Goal: Task Accomplishment & Management: Use online tool/utility

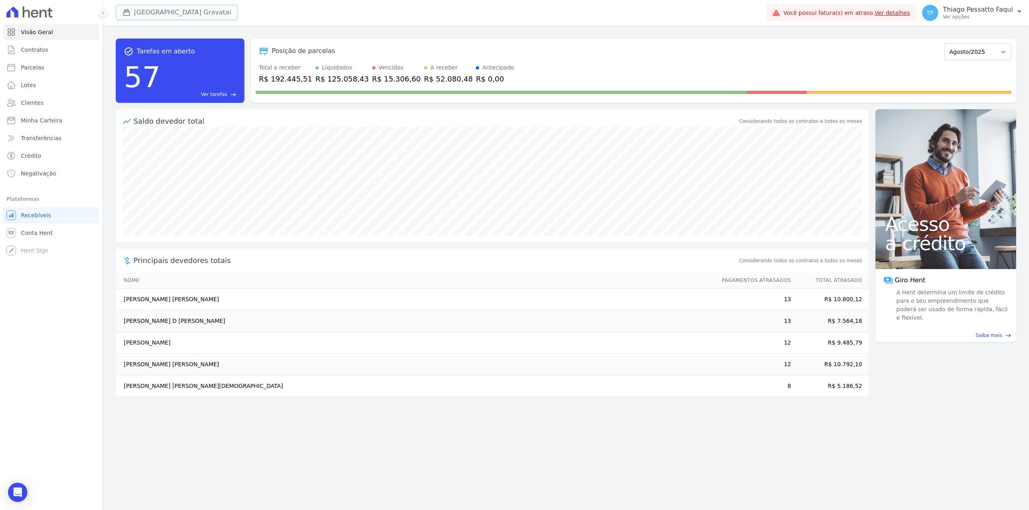
click at [181, 16] on button "[GEOGRAPHIC_DATA] Gravatai" at bounding box center [177, 12] width 122 height 15
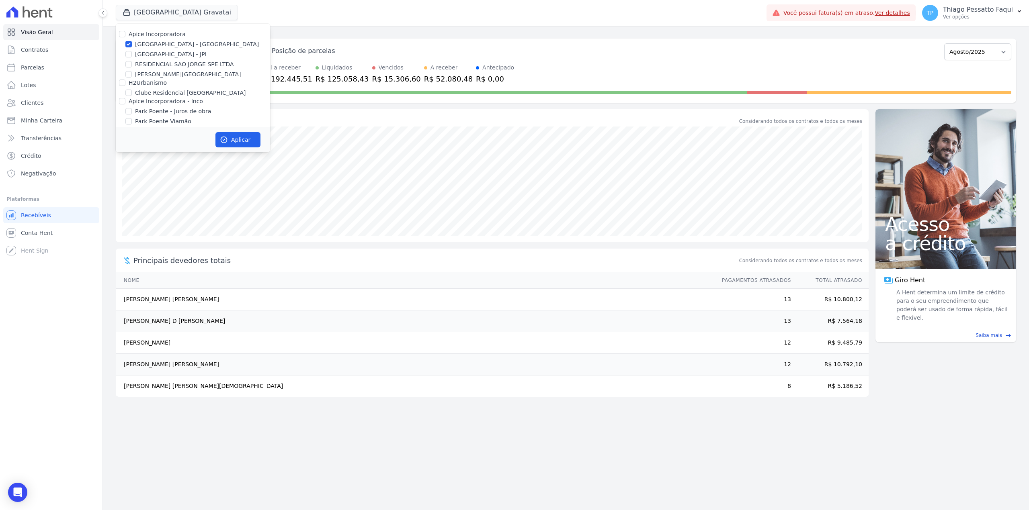
click at [154, 36] on label "Apice Incorporadora" at bounding box center [157, 34] width 57 height 6
click at [125, 36] on input "Apice Incorporadora" at bounding box center [122, 34] width 6 height 6
checkbox input "true"
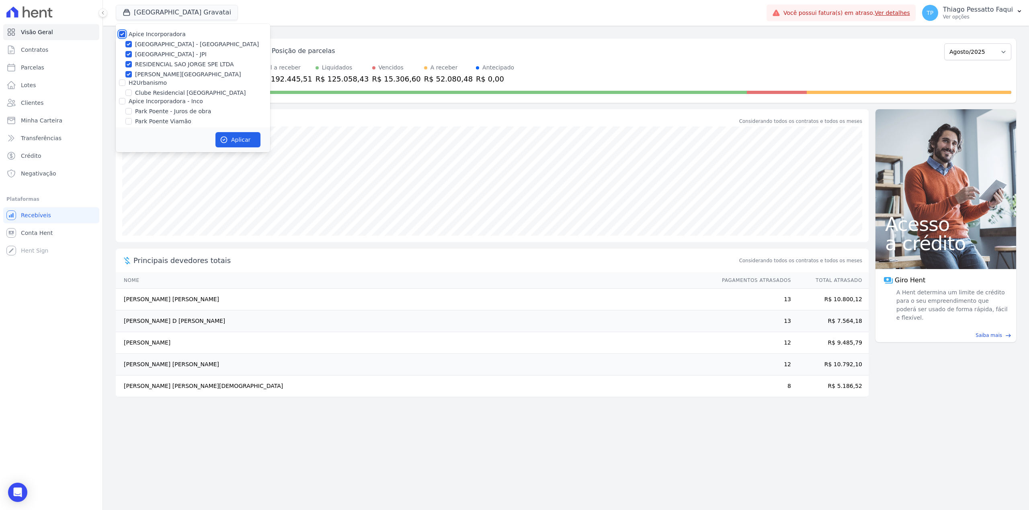
checkbox input "true"
click at [160, 35] on label "Apice Incorporadora" at bounding box center [157, 34] width 57 height 6
click at [125, 35] on input "Apice Incorporadora" at bounding box center [122, 34] width 6 height 6
checkbox input "false"
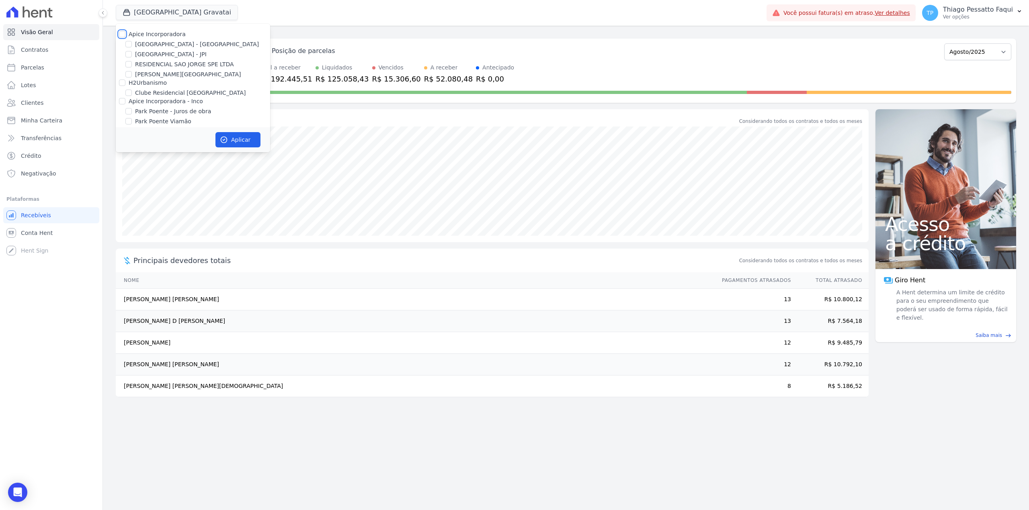
checkbox input "false"
click at [155, 102] on label "Apice Incorporadora - Inco" at bounding box center [166, 101] width 74 height 6
click at [125, 102] on input "Apice Incorporadora - Inco" at bounding box center [122, 101] width 6 height 6
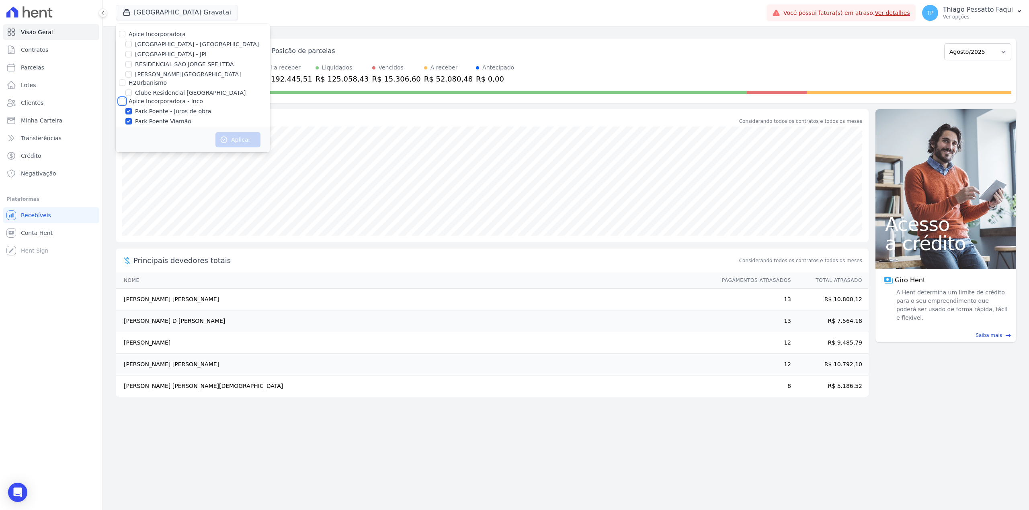
checkbox input "true"
click at [232, 139] on button "Aplicar" at bounding box center [237, 139] width 45 height 15
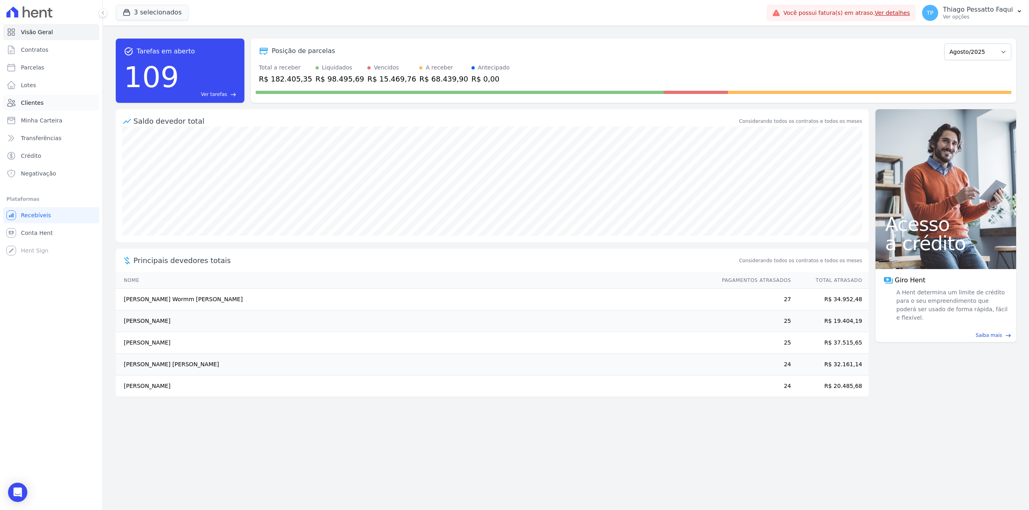
click at [35, 106] on span "Clientes" at bounding box center [32, 103] width 23 height 8
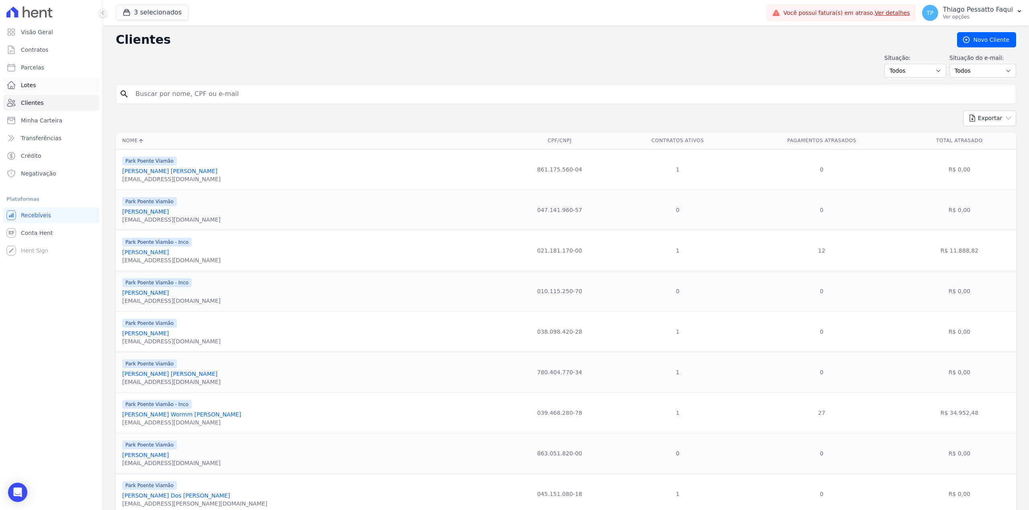
click at [41, 81] on link "Lotes" at bounding box center [51, 85] width 96 height 16
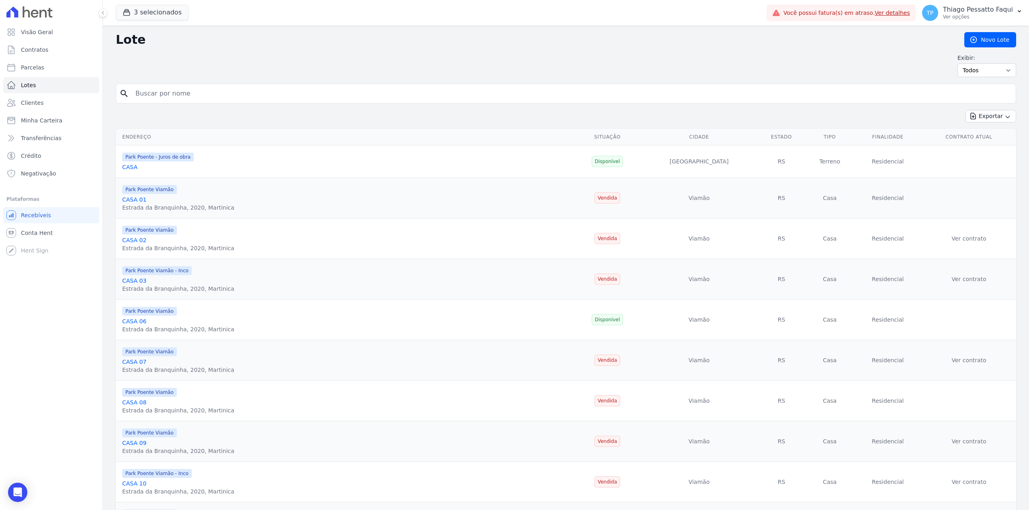
click at [254, 100] on input "search" at bounding box center [572, 94] width 882 height 16
click at [245, 90] on input "search" at bounding box center [572, 94] width 882 height 16
type input "06"
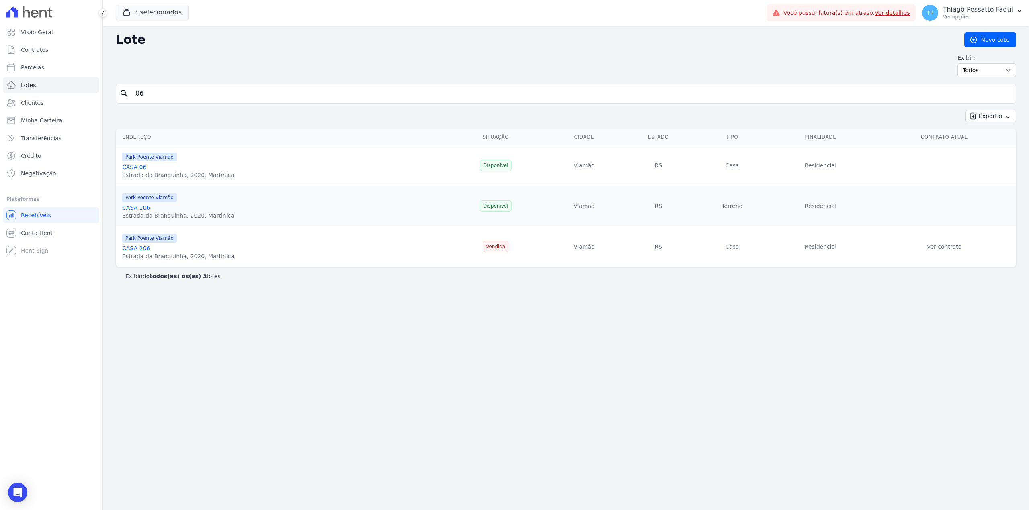
click at [205, 88] on input "06" at bounding box center [572, 94] width 882 height 16
type input "12"
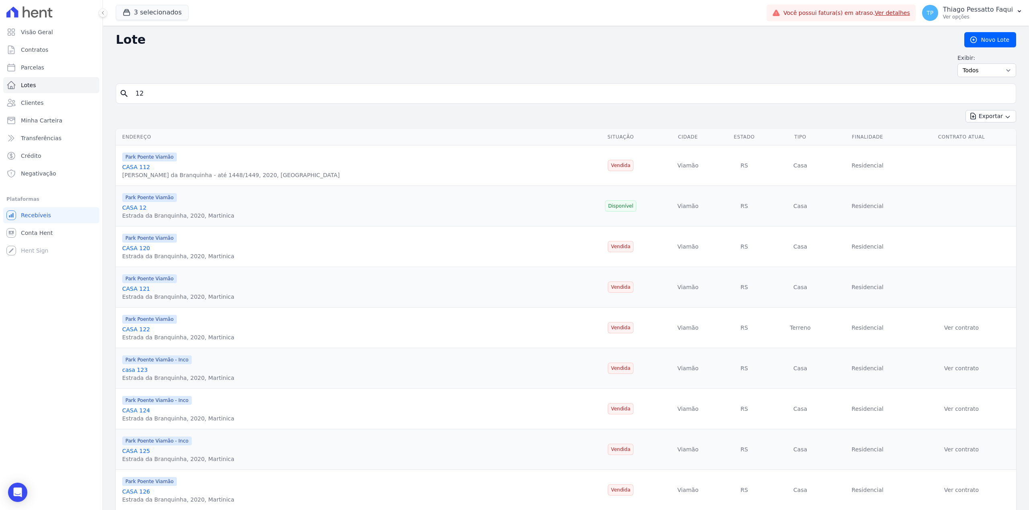
click at [165, 100] on input "12" at bounding box center [572, 94] width 882 height 16
type input "220"
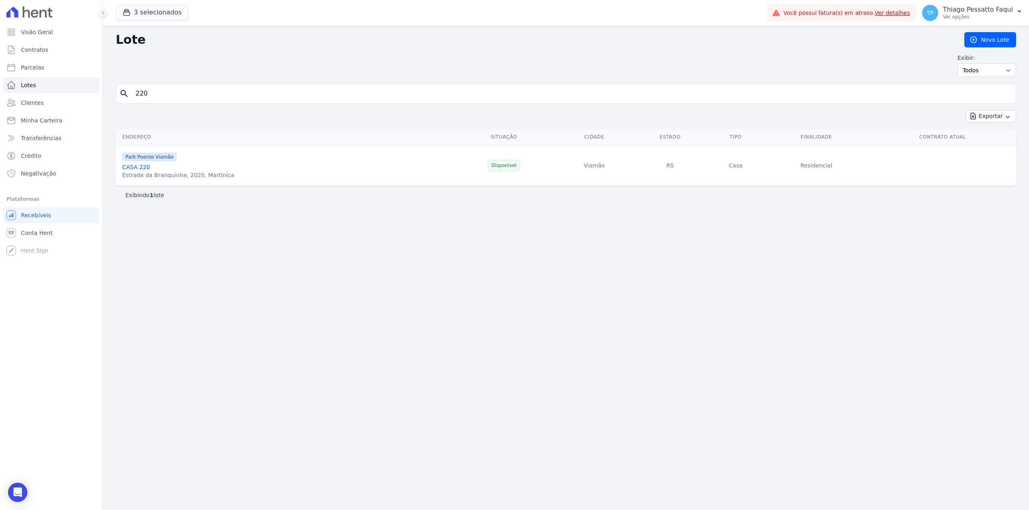
click at [208, 105] on form "search 220" at bounding box center [566, 97] width 900 height 27
click at [189, 116] on div "Exportar Exportar PDF Exportar CSV" at bounding box center [566, 119] width 900 height 19
click at [185, 97] on input "220" at bounding box center [572, 94] width 882 height 16
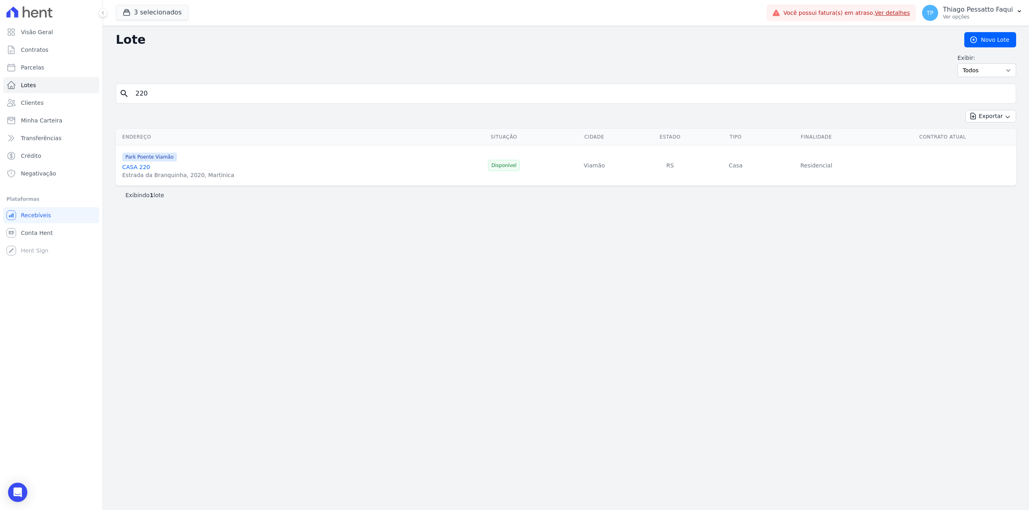
click at [185, 97] on input "220" at bounding box center [572, 94] width 882 height 16
type input "236"
click at [171, 102] on div "search 236" at bounding box center [566, 94] width 900 height 20
click at [171, 95] on input "236" at bounding box center [572, 94] width 882 height 16
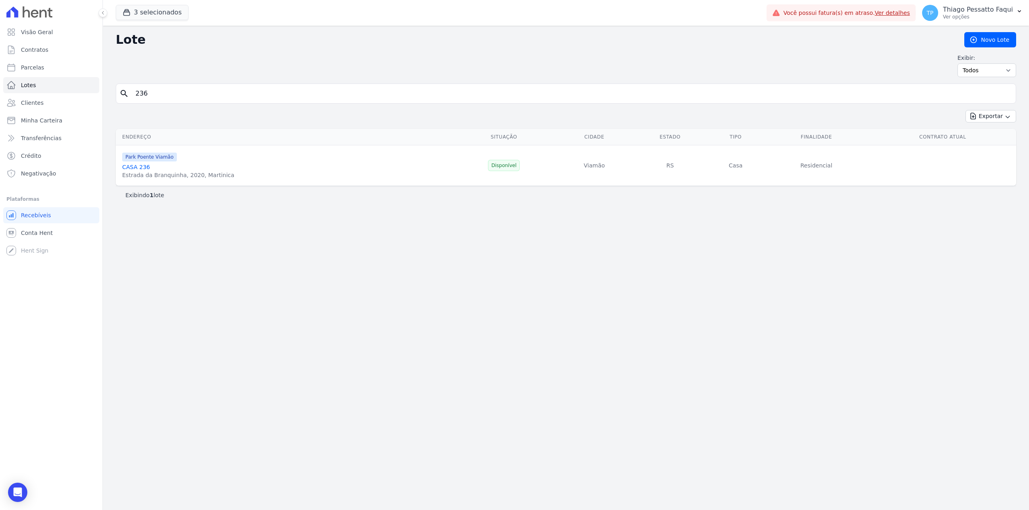
click at [171, 95] on input "236" at bounding box center [572, 94] width 882 height 16
type input "112"
click at [152, 92] on input "112" at bounding box center [572, 94] width 882 height 16
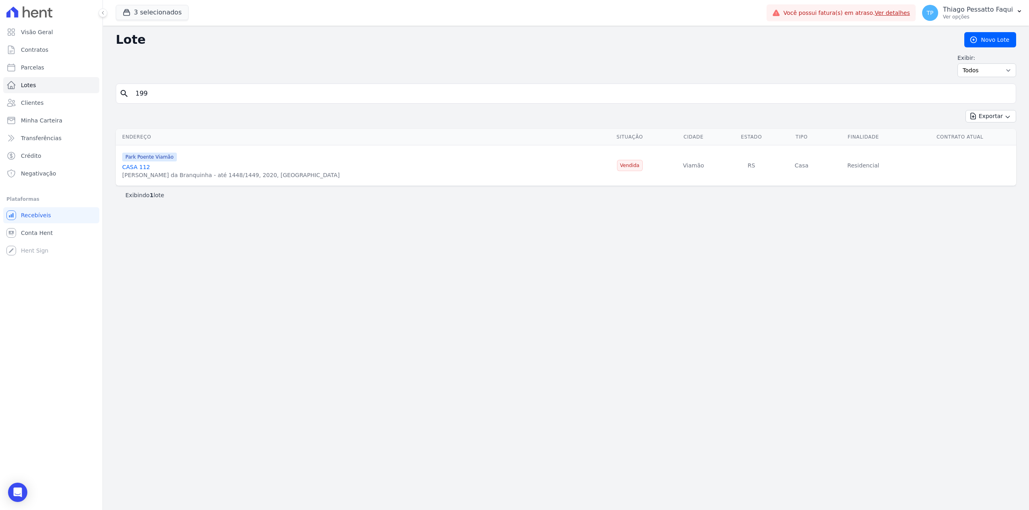
type input "199"
click at [164, 102] on input "199" at bounding box center [572, 94] width 882 height 16
click at [163, 100] on input "199" at bounding box center [572, 94] width 882 height 16
type input "103"
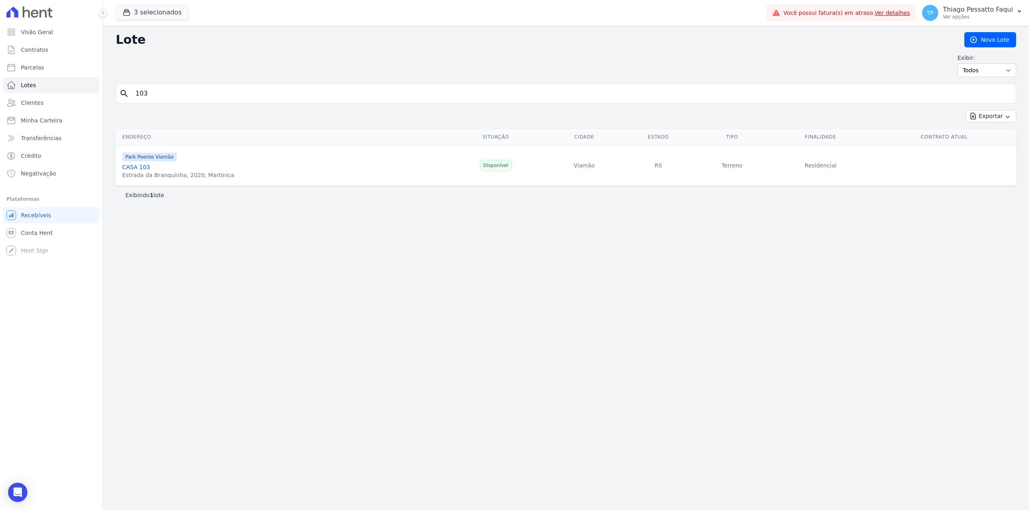
click at [358, 298] on div "Lote Novo Lote Exibir: Todos Disponíveis Vendidas Reservadas Indisponíveis sear…" at bounding box center [566, 268] width 926 height 485
click at [203, 89] on input "103" at bounding box center [572, 94] width 882 height 16
type input "220"
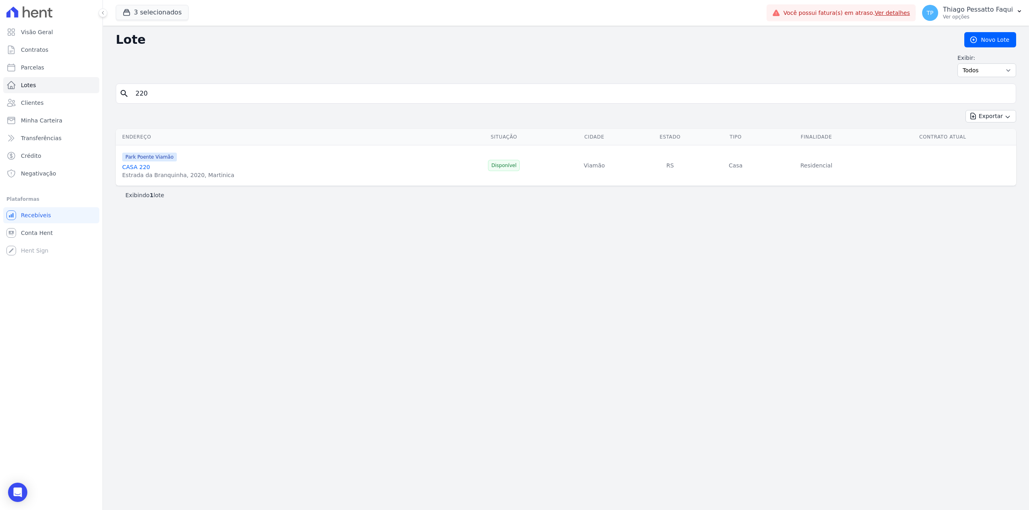
click at [161, 84] on div "Lote Novo Lote Exibir: Todos Disponíveis Vendidas Reservadas Indisponíveis sear…" at bounding box center [566, 268] width 926 height 485
click at [155, 94] on input "220" at bounding box center [572, 94] width 882 height 16
type input "236"
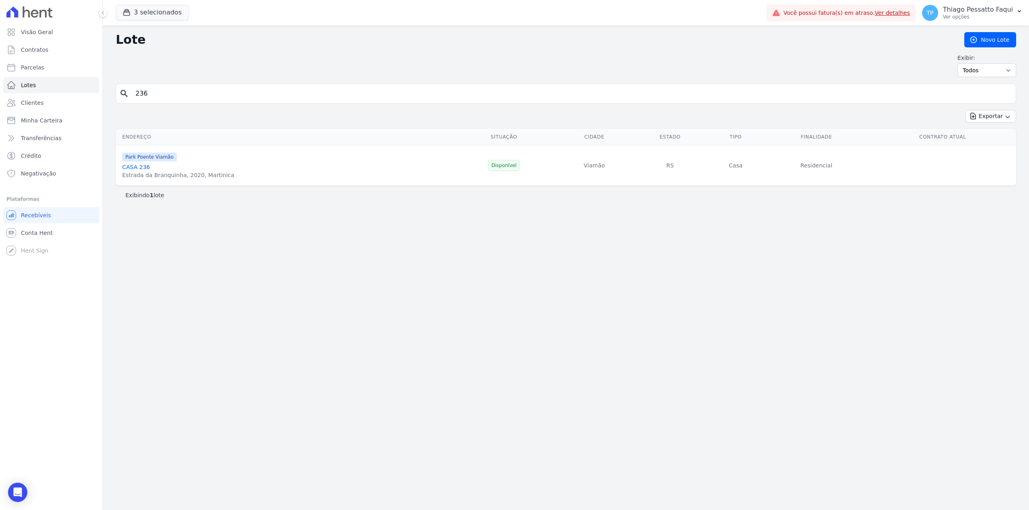
click at [170, 94] on input "236" at bounding box center [572, 94] width 882 height 16
type input "112"
click at [148, 89] on input "112" at bounding box center [572, 94] width 882 height 16
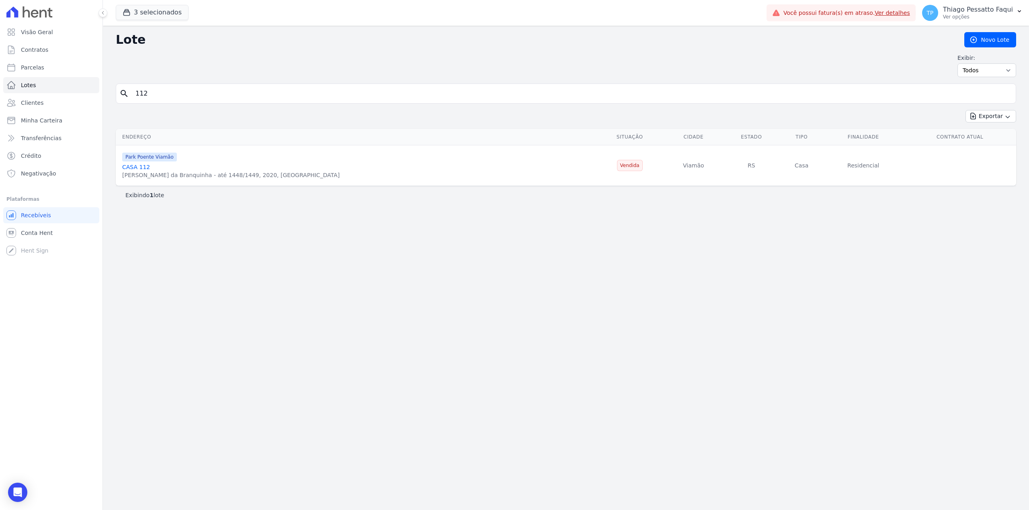
click at [148, 89] on input "112" at bounding box center [572, 94] width 882 height 16
type input "199"
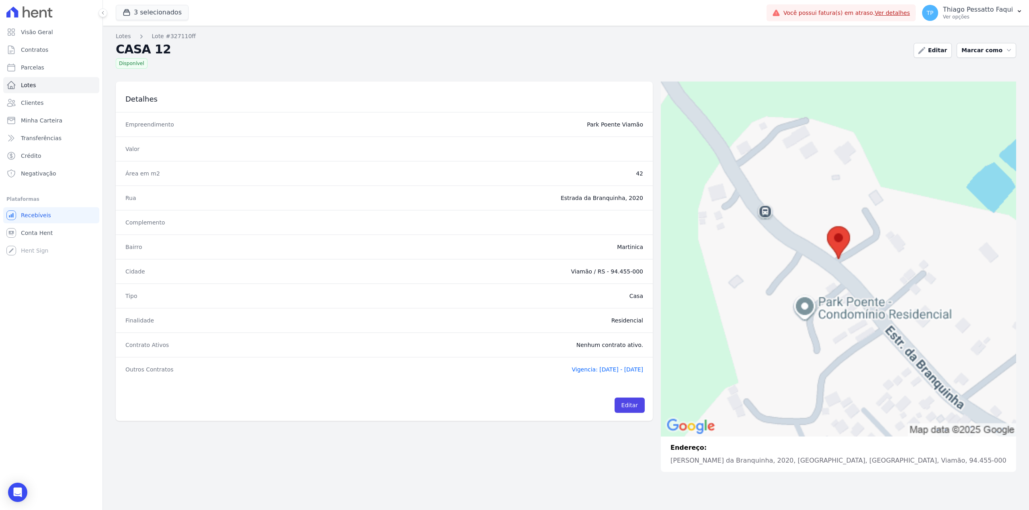
click at [597, 373] on span "Vigencia: 10/07/2023 - 25/06/2028" at bounding box center [608, 370] width 72 height 6
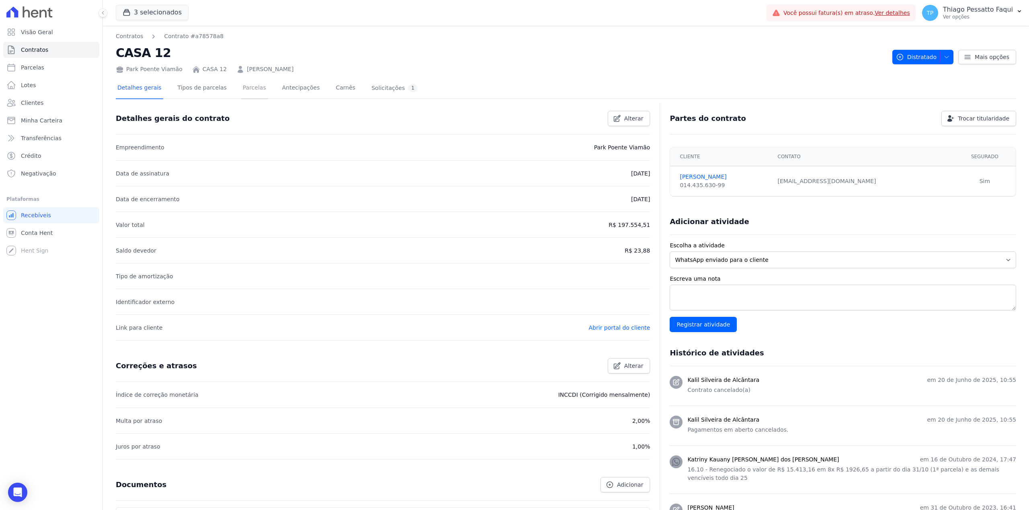
click at [250, 86] on link "Parcelas" at bounding box center [254, 88] width 27 height 21
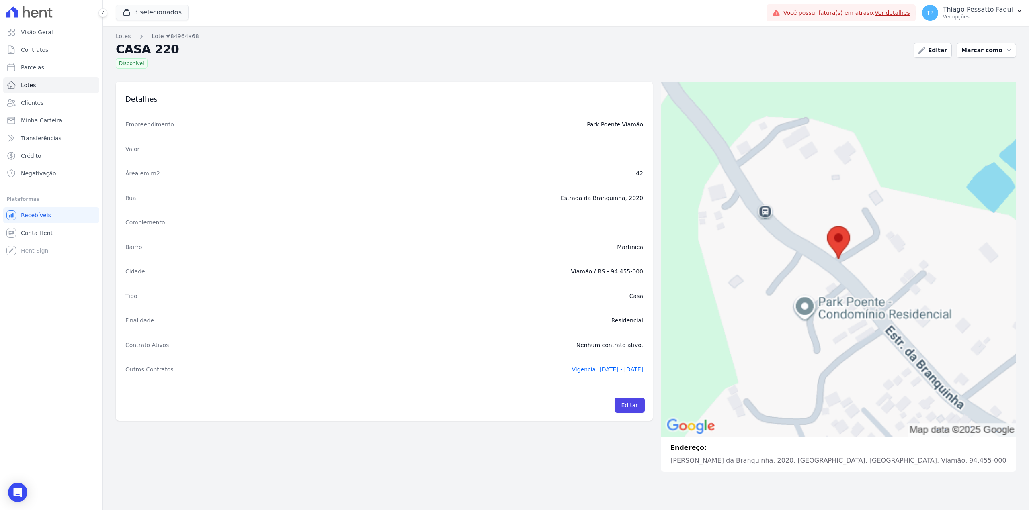
click at [580, 371] on span "Vigencia: 30/06/2023 - 25/05/2028" at bounding box center [608, 370] width 72 height 6
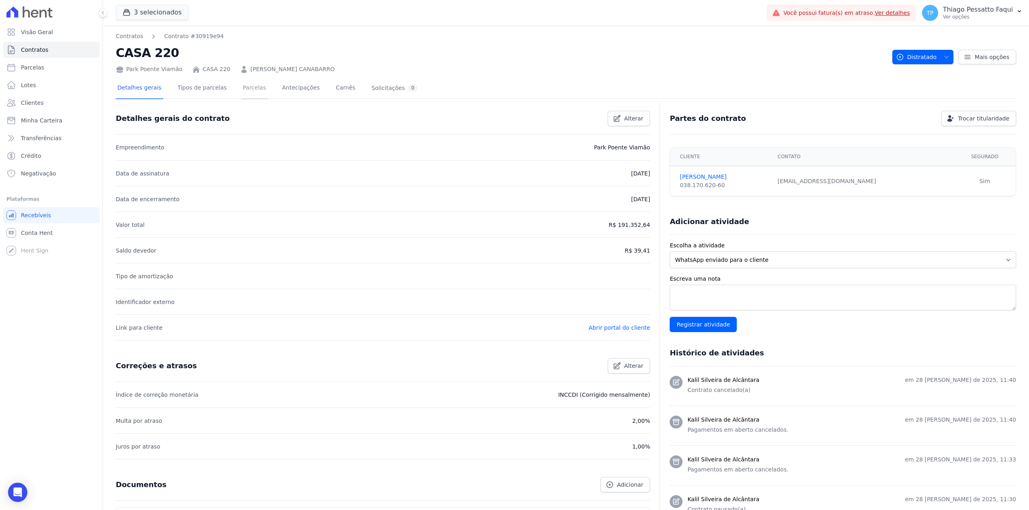
click at [241, 87] on link "Parcelas" at bounding box center [254, 88] width 27 height 21
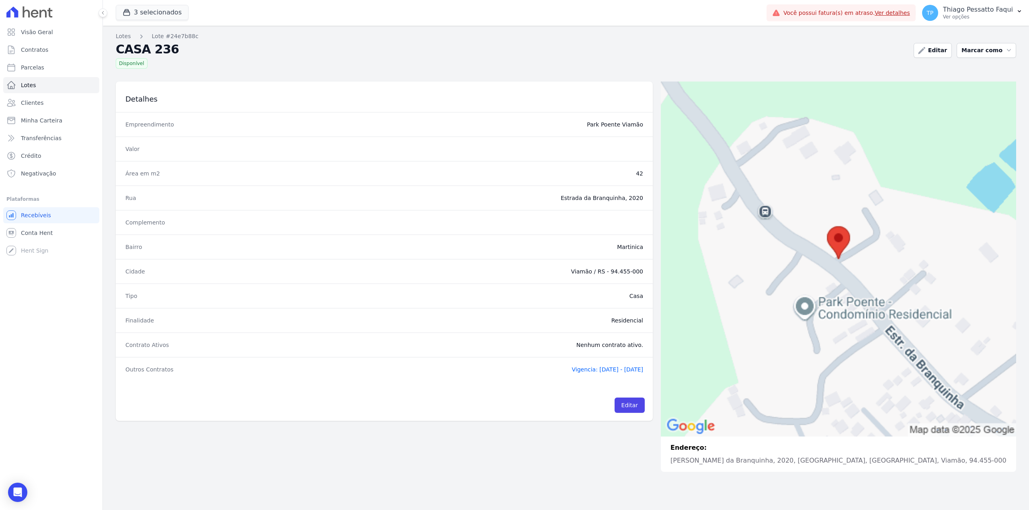
click at [601, 371] on span "Vigencia: 26/06/2023 - 25/05/2028" at bounding box center [608, 370] width 72 height 6
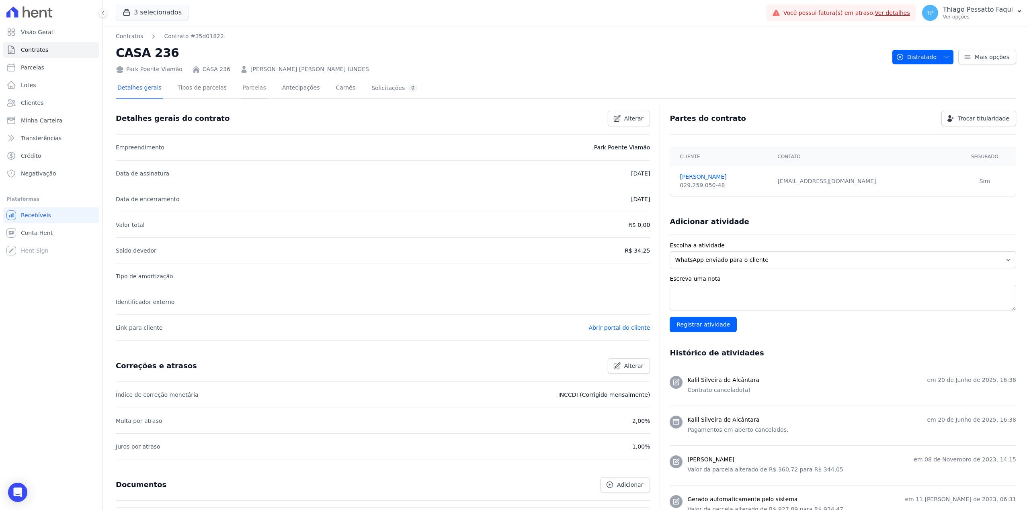
click at [246, 82] on link "Parcelas" at bounding box center [254, 88] width 27 height 21
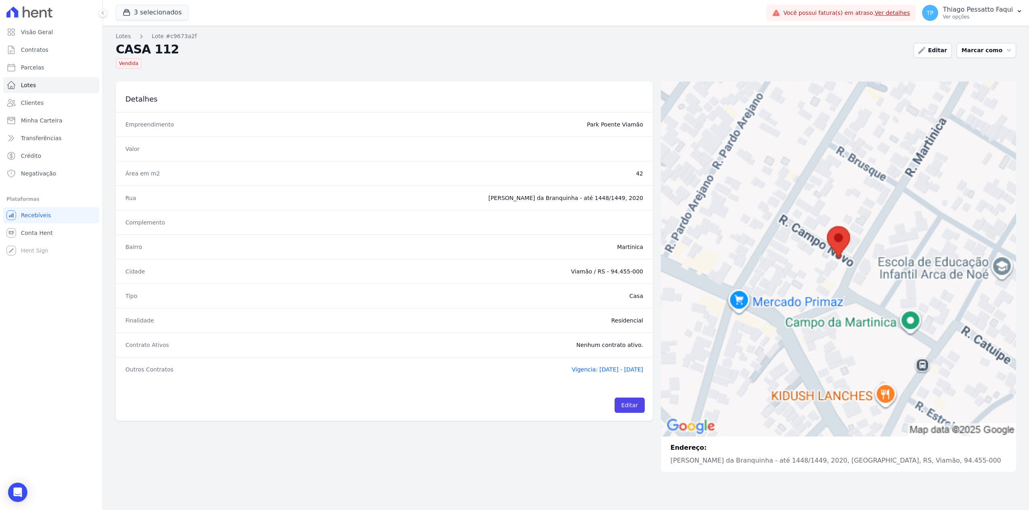
click at [577, 371] on span "Vigencia: 09/04/2024 - 25/06/2025" at bounding box center [608, 370] width 72 height 6
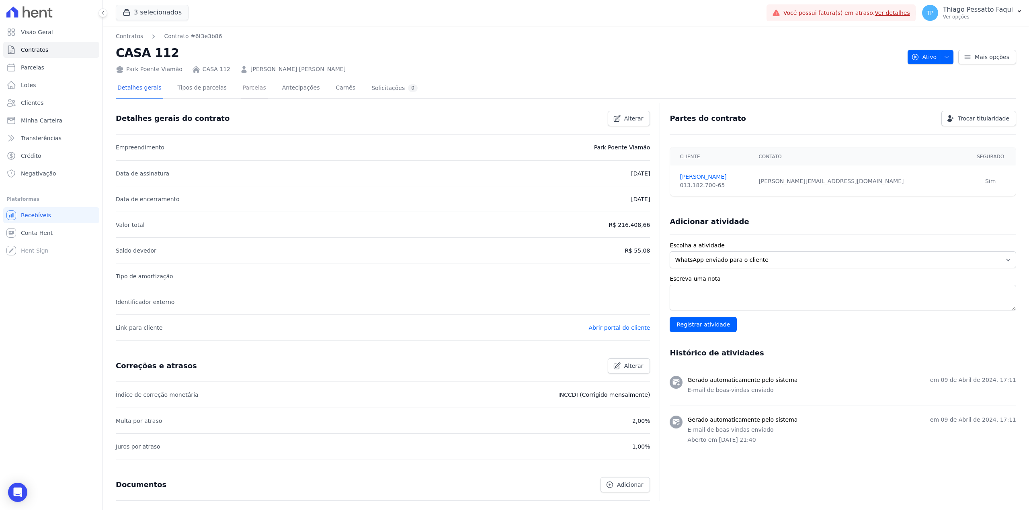
click at [245, 90] on link "Parcelas" at bounding box center [254, 88] width 27 height 21
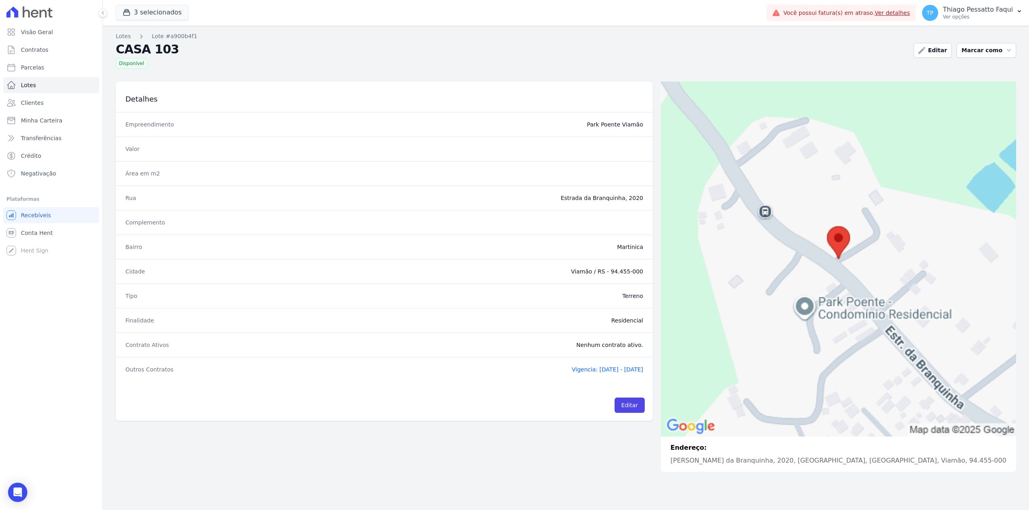
click at [572, 373] on span "Vigencia: 26/03/2025 - 10/11/2030" at bounding box center [608, 370] width 72 height 6
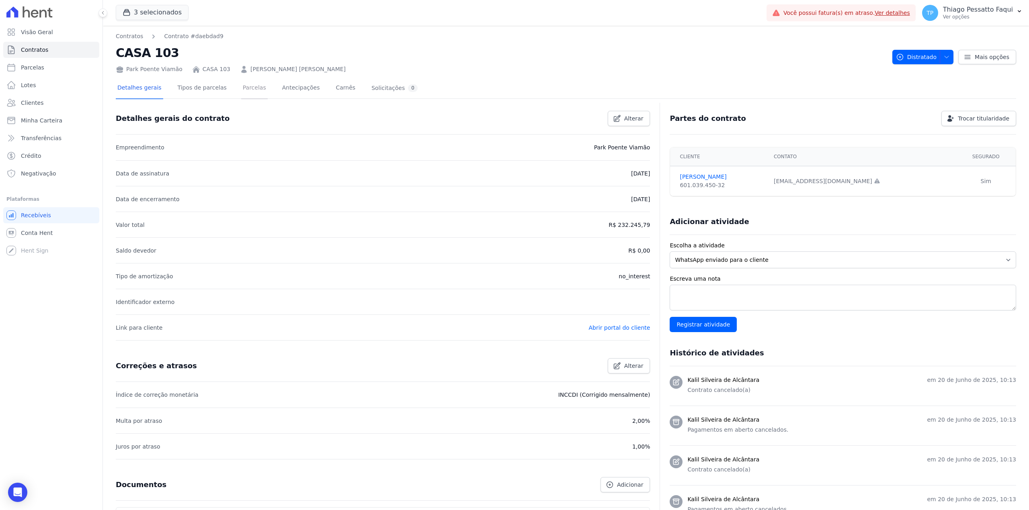
click at [246, 93] on link "Parcelas" at bounding box center [254, 88] width 27 height 21
click at [241, 93] on link "Parcelas" at bounding box center [254, 88] width 27 height 21
click at [247, 90] on link "Parcelas" at bounding box center [254, 88] width 27 height 21
click at [255, 92] on div "Detalhes gerais Tipos de parcelas Parcelas Antecipações Carnês Solicitações 0" at bounding box center [267, 88] width 303 height 21
click at [249, 92] on link "Parcelas" at bounding box center [254, 88] width 27 height 21
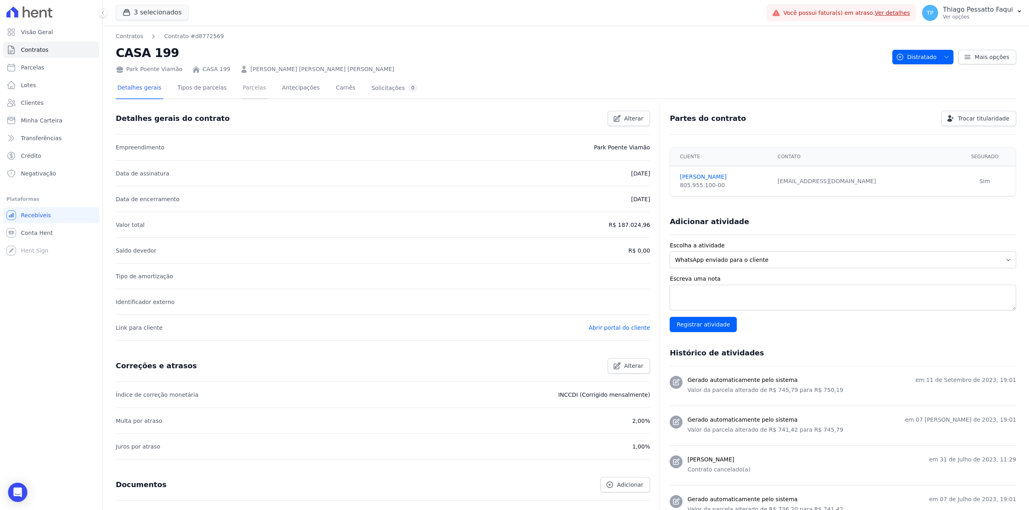
click at [241, 87] on link "Parcelas" at bounding box center [254, 88] width 27 height 21
